Goal: Register for event/course

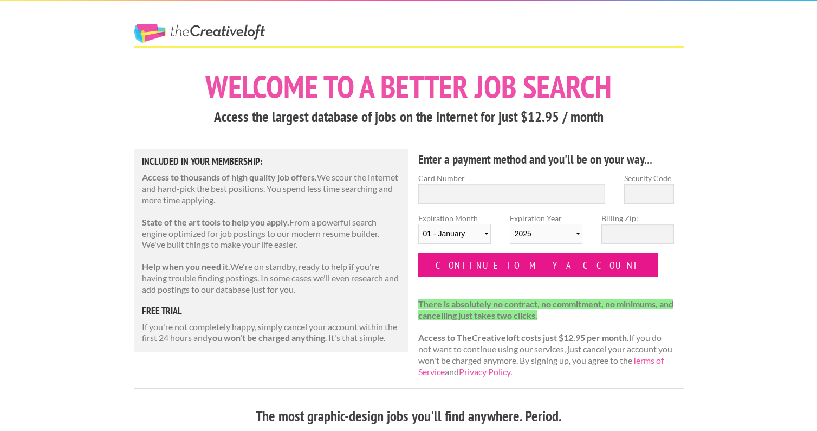
click at [468, 269] on input "Continue to my account" at bounding box center [538, 265] width 241 height 24
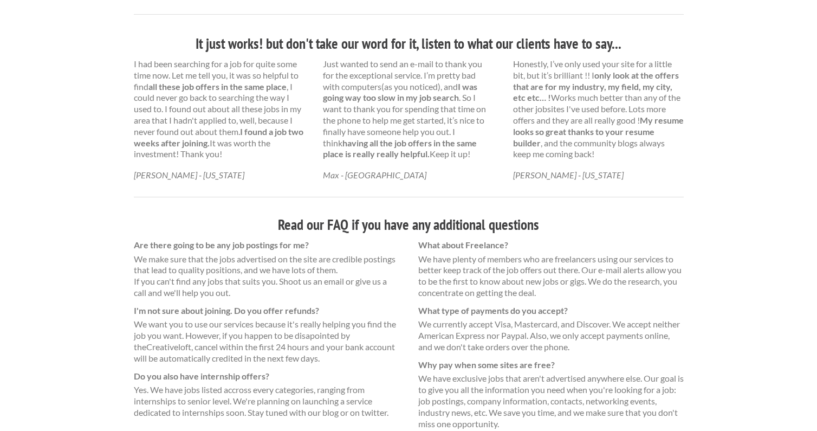
scroll to position [655, 0]
